Goal: Ask a question

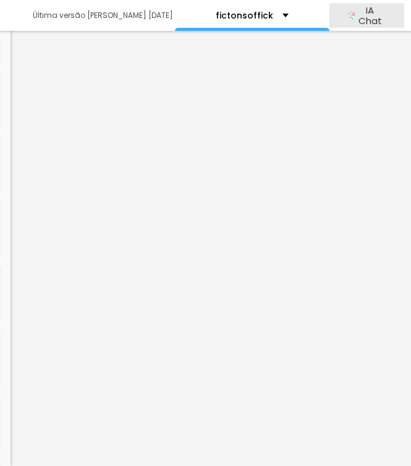
scroll to position [0, 380]
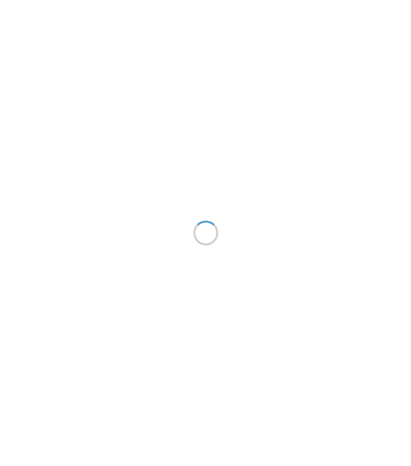
scroll to position [0, 379]
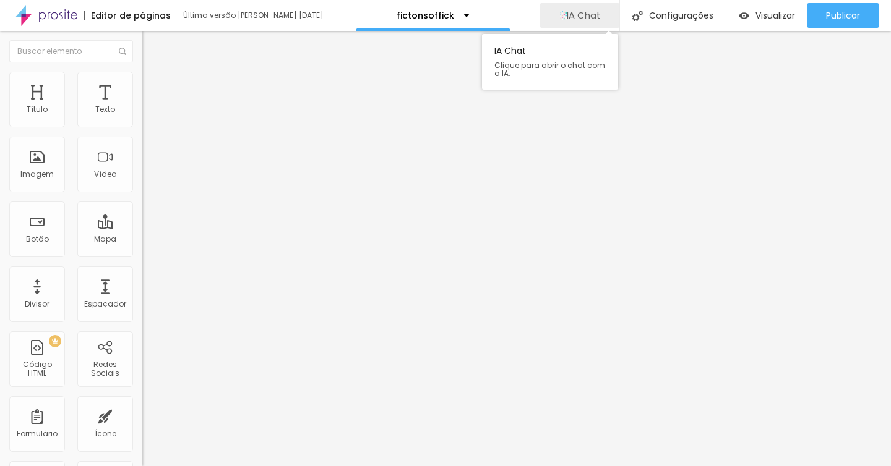
click at [411, 17] on button "IA Chat" at bounding box center [579, 15] width 79 height 25
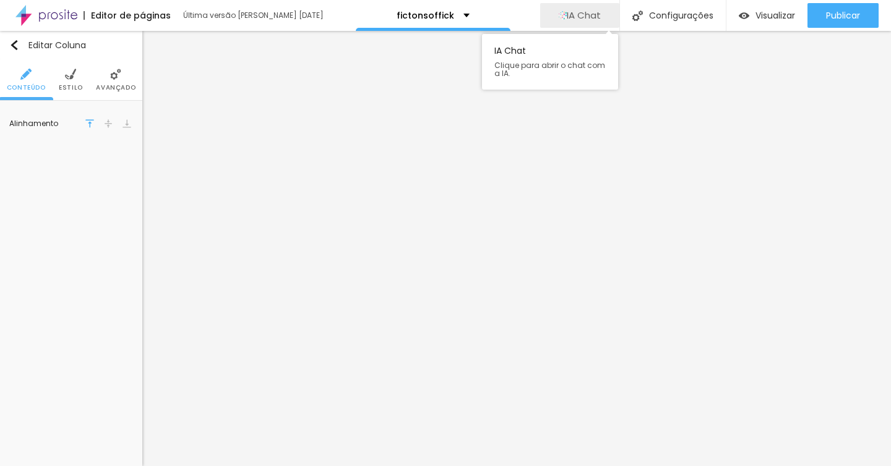
click at [411, 14] on span "IA Chat" at bounding box center [584, 15] width 34 height 11
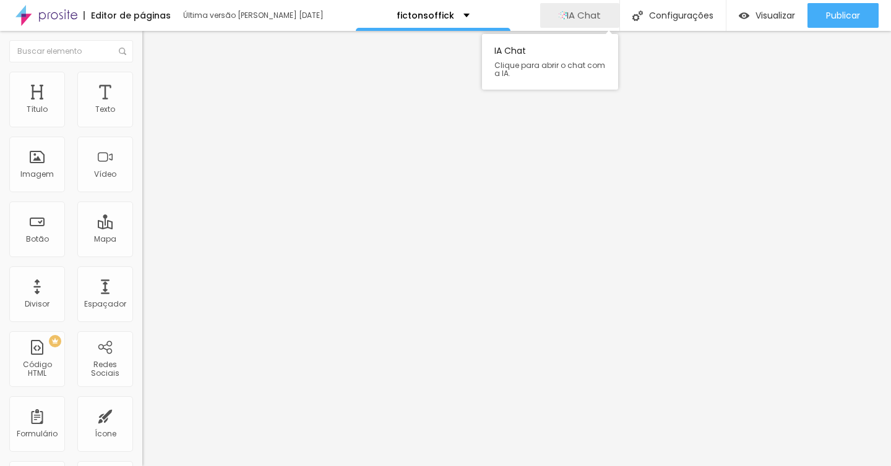
click at [564, 20] on div "IA Chat" at bounding box center [580, 15] width 42 height 11
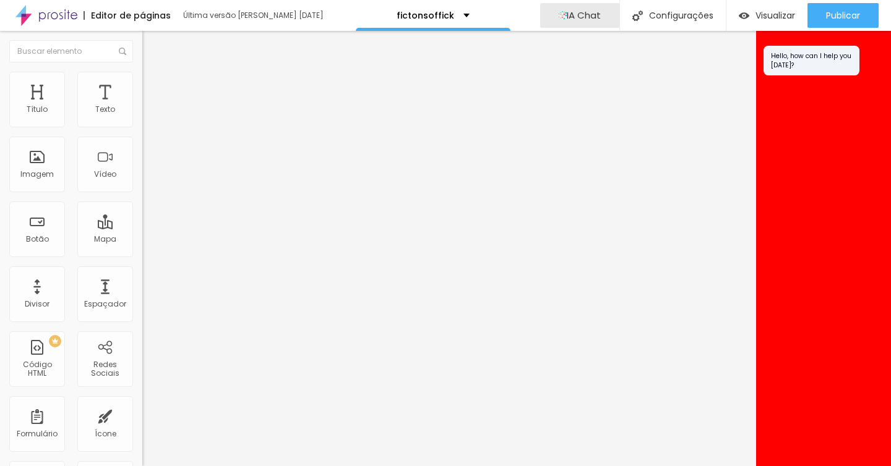
drag, startPoint x: 804, startPoint y: 129, endPoint x: 795, endPoint y: 125, distance: 9.4
click at [804, 129] on div "Hello, how can I help you [DATE]?" at bounding box center [823, 249] width 135 height 436
